Goal: Task Accomplishment & Management: Use online tool/utility

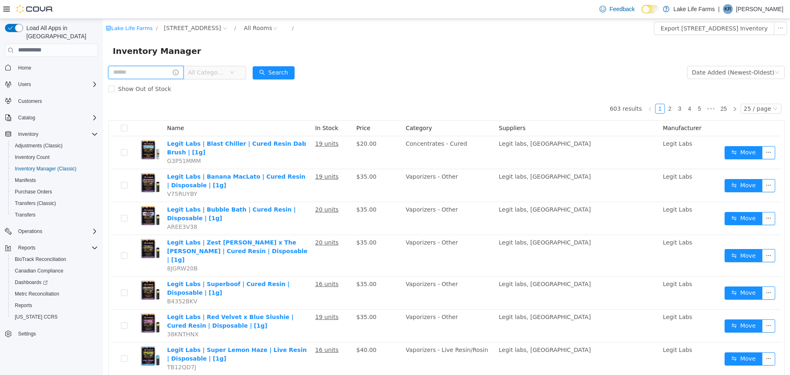
click at [167, 68] on input "text" at bounding box center [145, 71] width 75 height 13
type input "***"
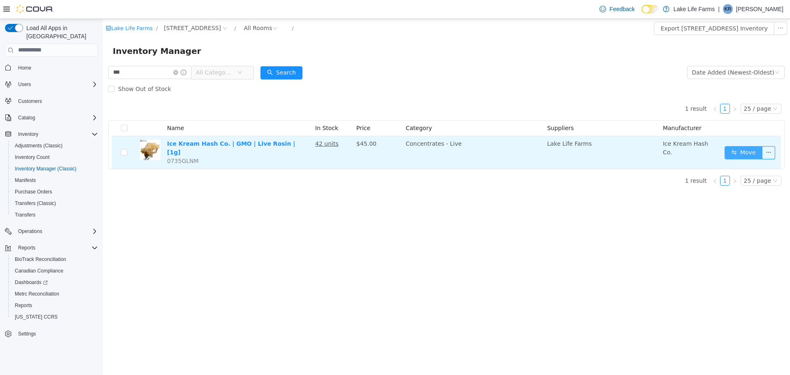
click at [748, 148] on button "Move" at bounding box center [743, 152] width 38 height 13
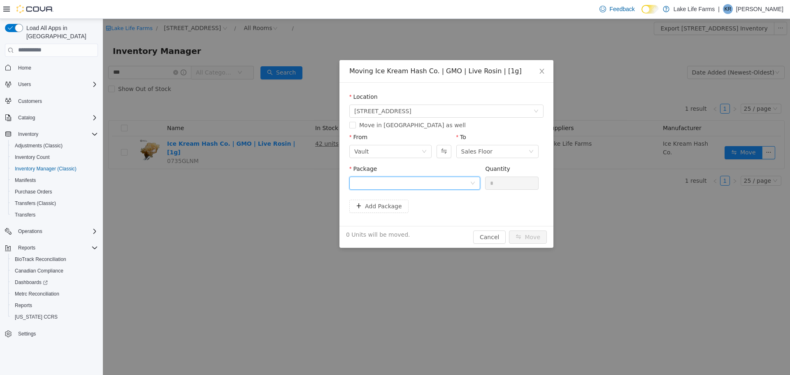
click at [468, 181] on div at bounding box center [412, 182] width 116 height 12
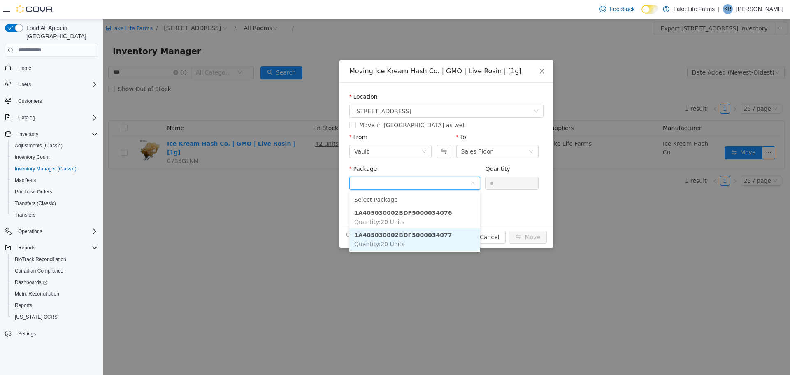
click at [451, 232] on li "1A405030002BDF5000034077 Quantity : 20 Units" at bounding box center [414, 239] width 131 height 22
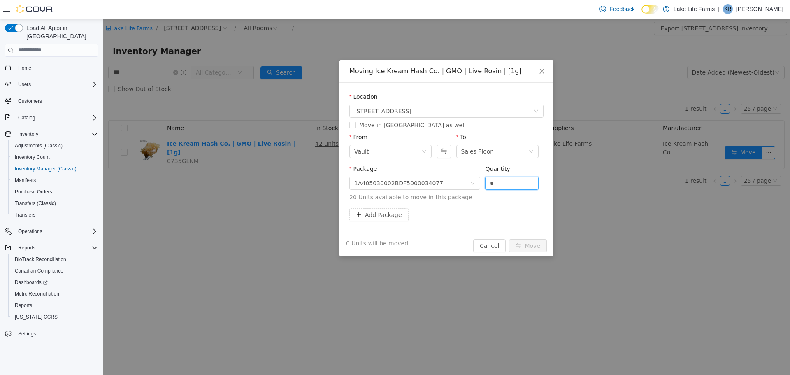
drag, startPoint x: 492, startPoint y: 181, endPoint x: 462, endPoint y: 192, distance: 32.3
click at [462, 192] on span "Package 1A405030002BDF5000034077 Quantity * 20 Units available to move in this …" at bounding box center [446, 183] width 194 height 36
type input "**"
click at [529, 248] on button "Move" at bounding box center [528, 245] width 38 height 13
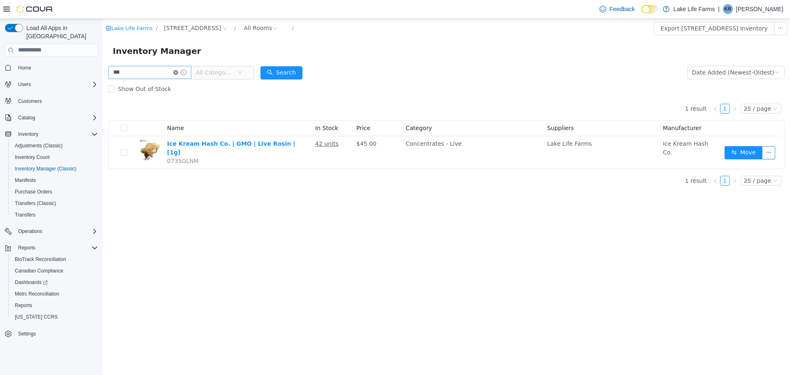
click at [178, 74] on icon "icon: close-circle" at bounding box center [175, 71] width 5 height 5
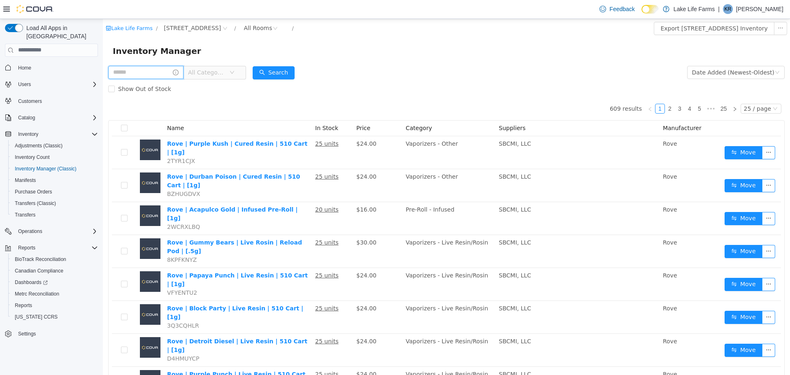
click at [145, 73] on input "text" at bounding box center [145, 71] width 75 height 13
type input "*****"
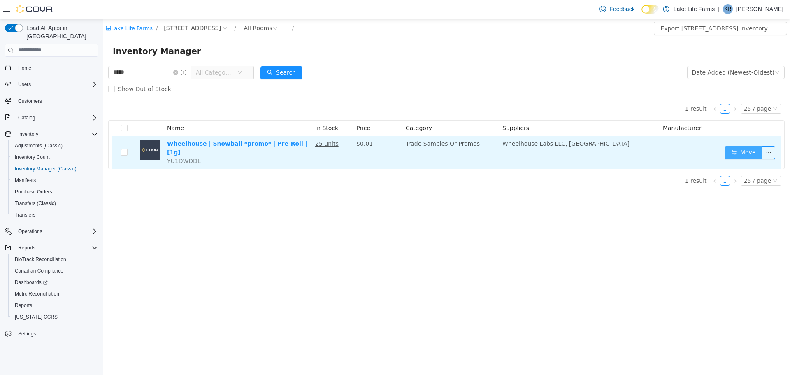
click at [745, 152] on button "Move" at bounding box center [743, 152] width 38 height 13
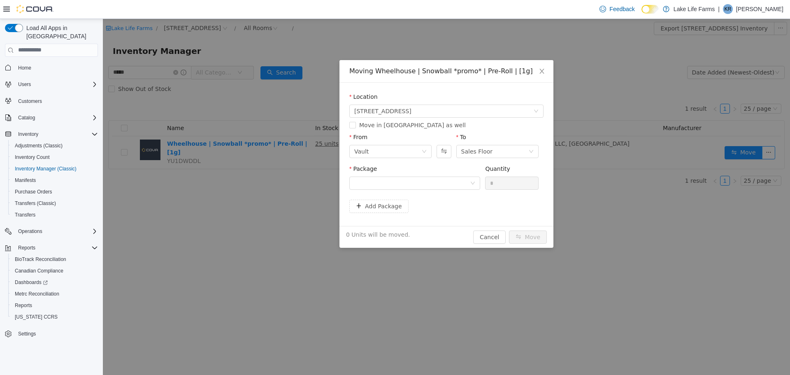
click at [470, 191] on div "Package" at bounding box center [414, 178] width 131 height 28
click at [472, 189] on div "Package" at bounding box center [414, 178] width 131 height 28
click at [473, 188] on div at bounding box center [414, 182] width 131 height 13
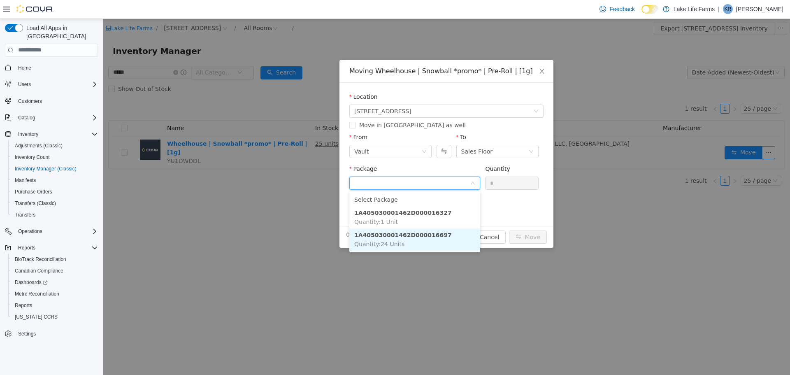
click at [451, 240] on li "1A405030001462D000016697 Quantity : 24 Units" at bounding box center [414, 239] width 131 height 22
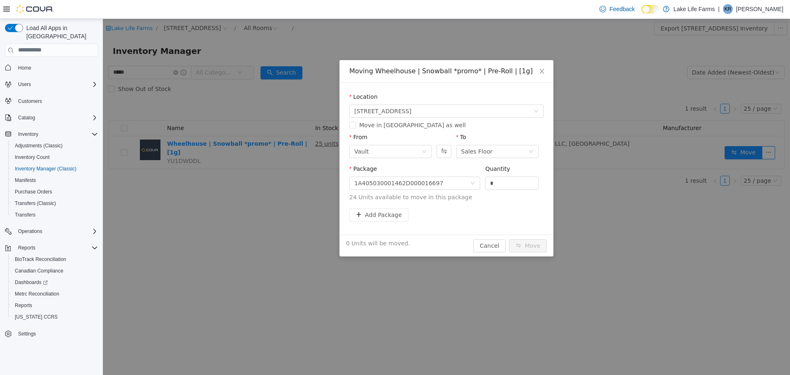
drag, startPoint x: 499, startPoint y: 176, endPoint x: 448, endPoint y: 197, distance: 55.8
click at [448, 197] on span "Package 1A405030001462D000016697 Quantity * 24 Units available to move in this …" at bounding box center [446, 183] width 194 height 36
drag, startPoint x: 504, startPoint y: 178, endPoint x: 481, endPoint y: 189, distance: 25.2
click at [481, 189] on div "Package 1A405030001462D000016697 Quantity * 24 Units available to move in this …" at bounding box center [446, 182] width 194 height 37
type input "*"
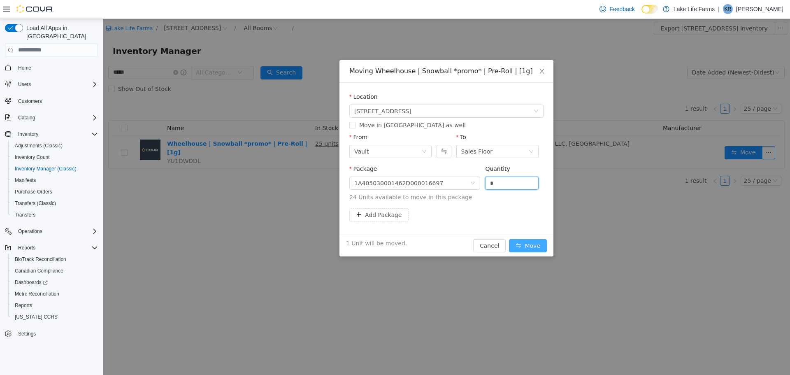
click at [537, 242] on button "Move" at bounding box center [528, 245] width 38 height 13
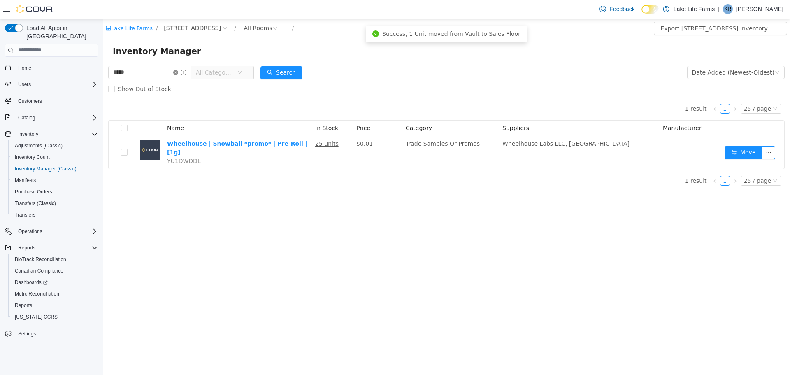
click at [178, 72] on icon "icon: close-circle" at bounding box center [175, 71] width 5 height 5
